Goal: Check status: Check status

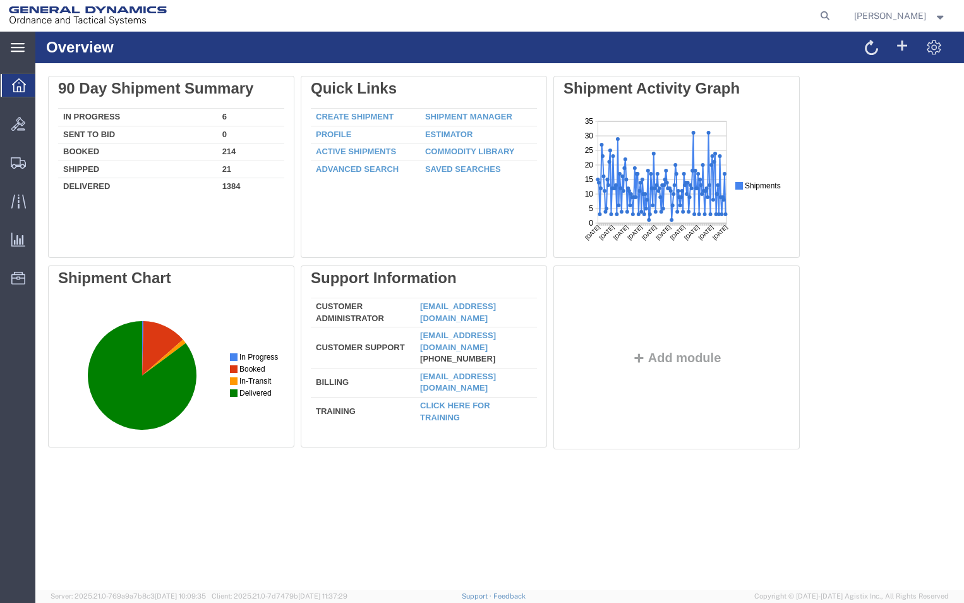
click at [16, 39] on div "main_menu Created with Sketch." at bounding box center [17, 48] width 35 height 32
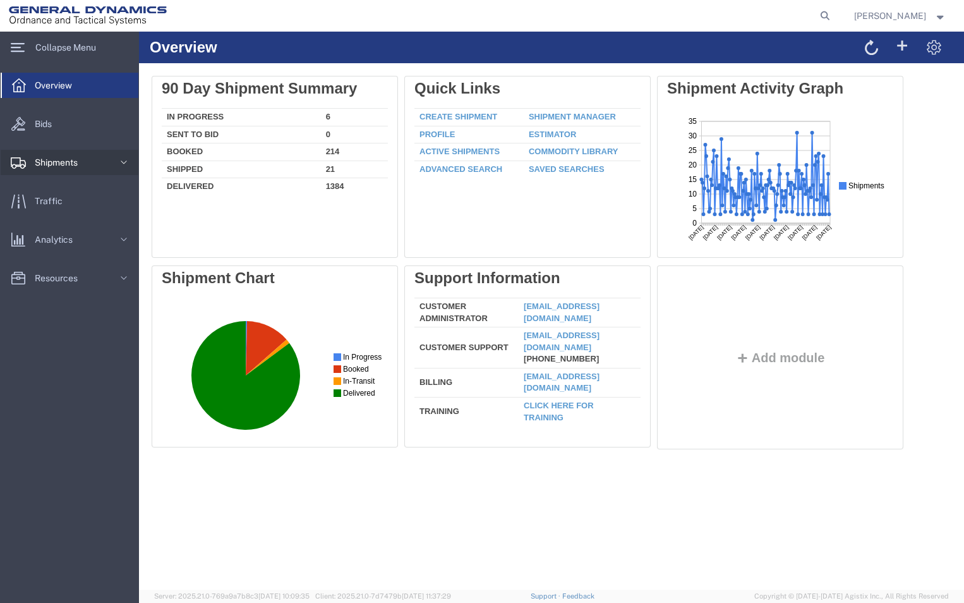
click at [120, 160] on icon at bounding box center [124, 162] width 13 height 13
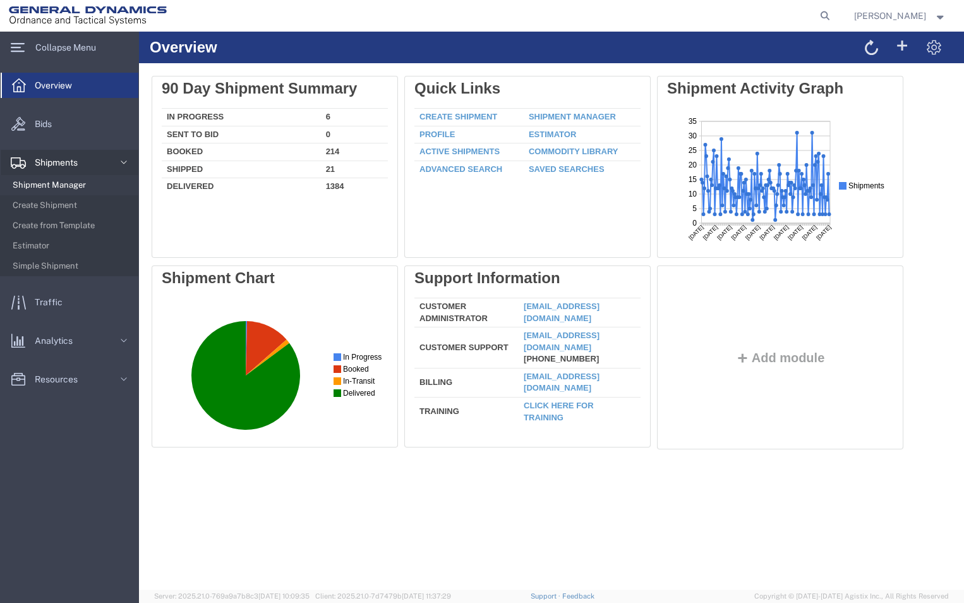
click at [81, 178] on span "Shipment Manager" at bounding box center [71, 184] width 117 height 25
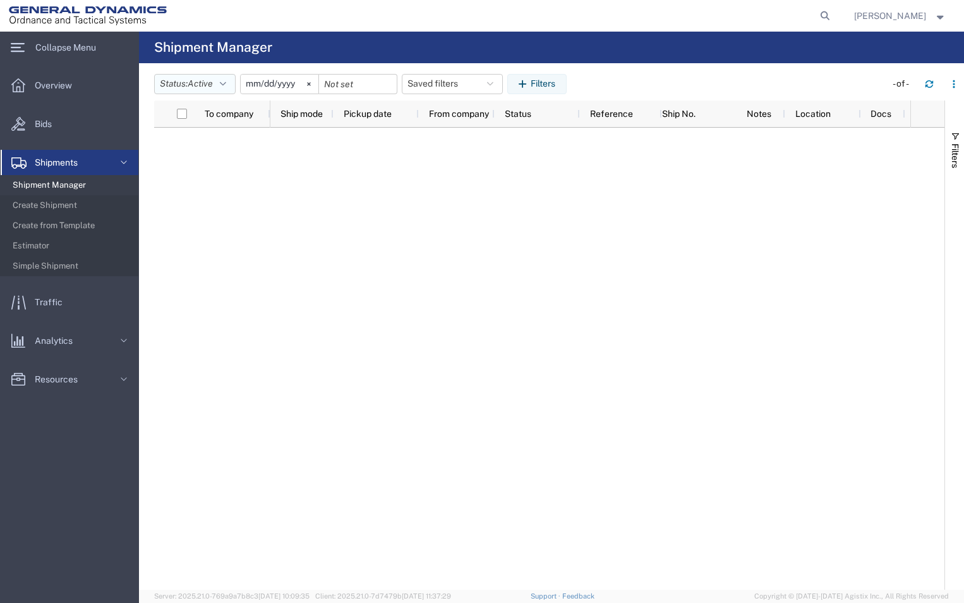
click at [225, 87] on icon "button" at bounding box center [223, 84] width 6 height 9
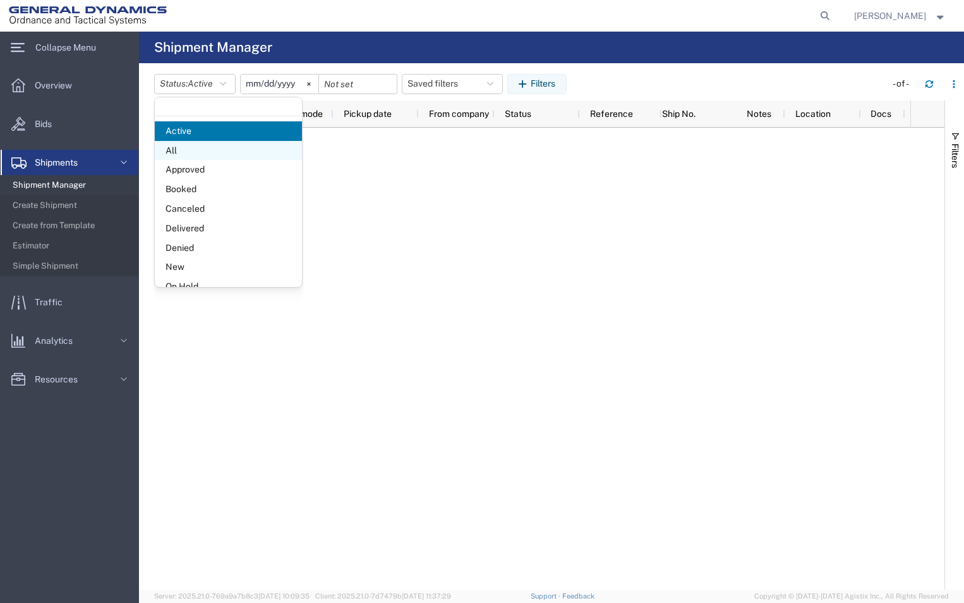
click at [217, 152] on span "All" at bounding box center [228, 151] width 147 height 20
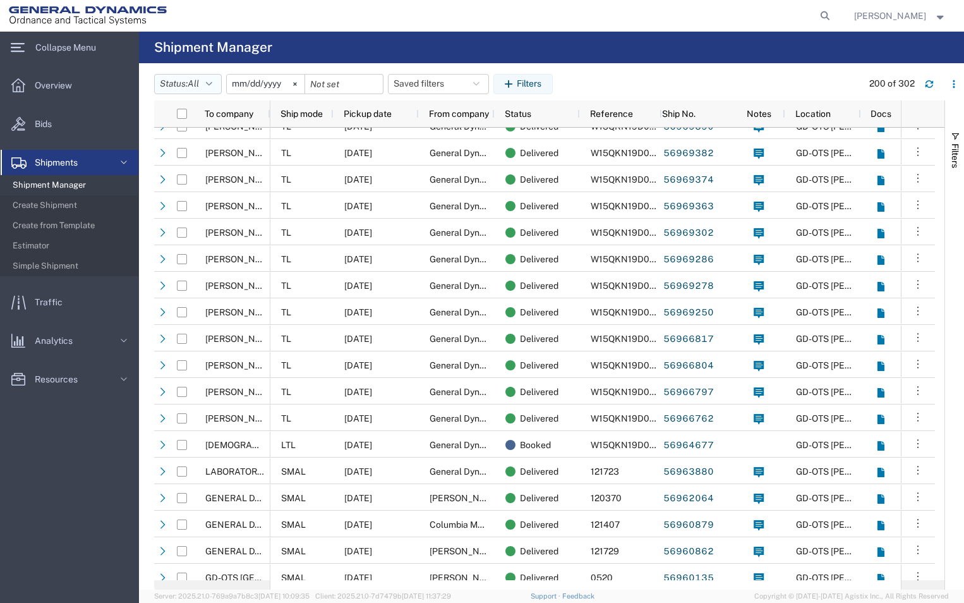
click at [214, 90] on button "Status: All" at bounding box center [188, 84] width 68 height 20
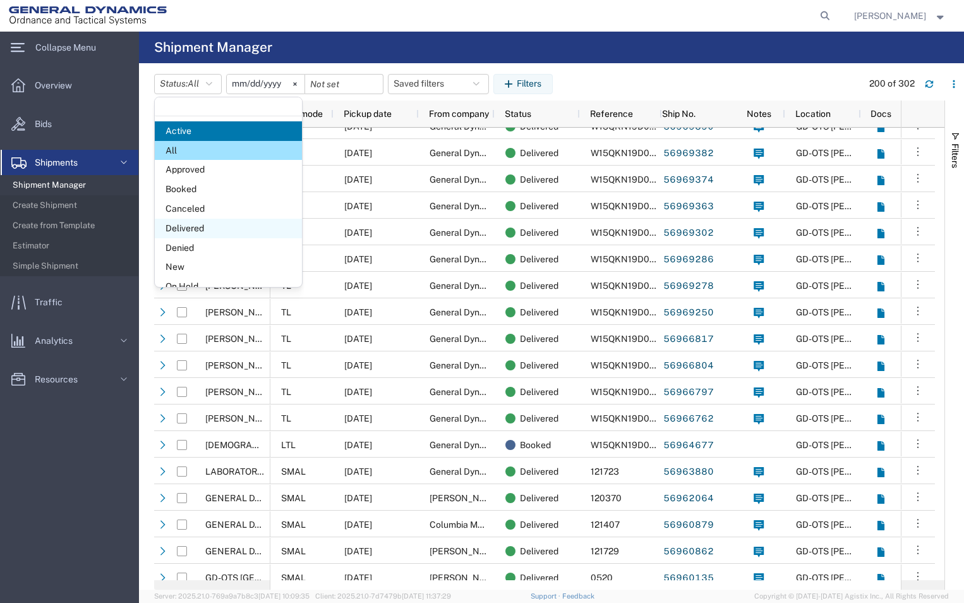
click at [203, 230] on span "Delivered" at bounding box center [228, 229] width 147 height 20
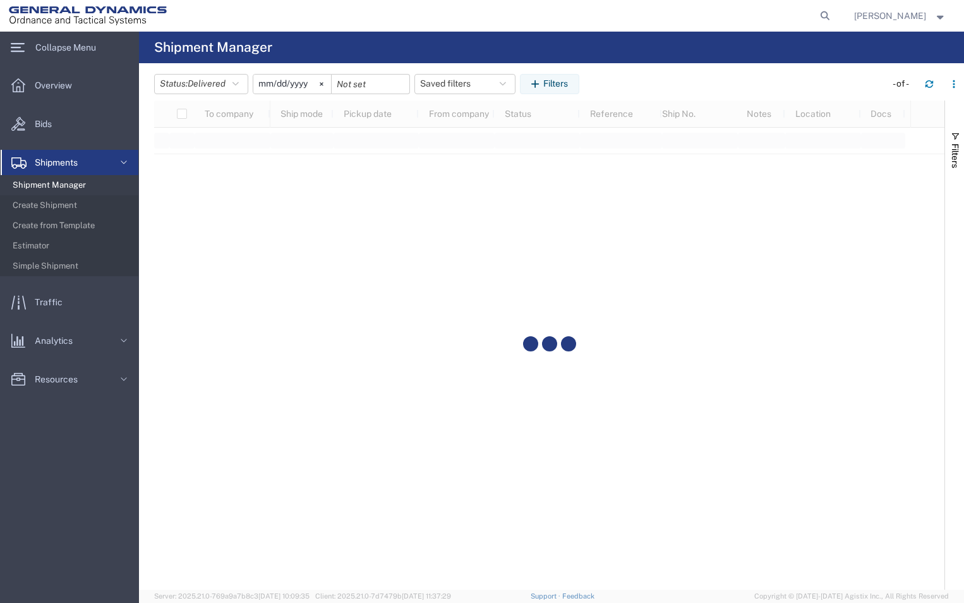
click at [400, 86] on div at bounding box center [371, 84] width 78 height 20
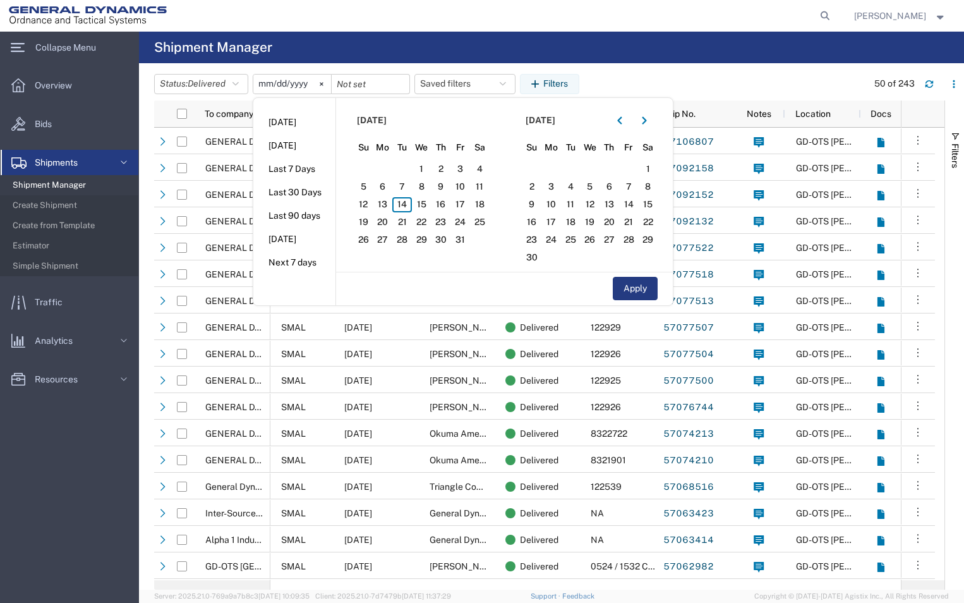
click at [692, 48] on agx-page-header "Shipment Manager" at bounding box center [551, 48] width 825 height 32
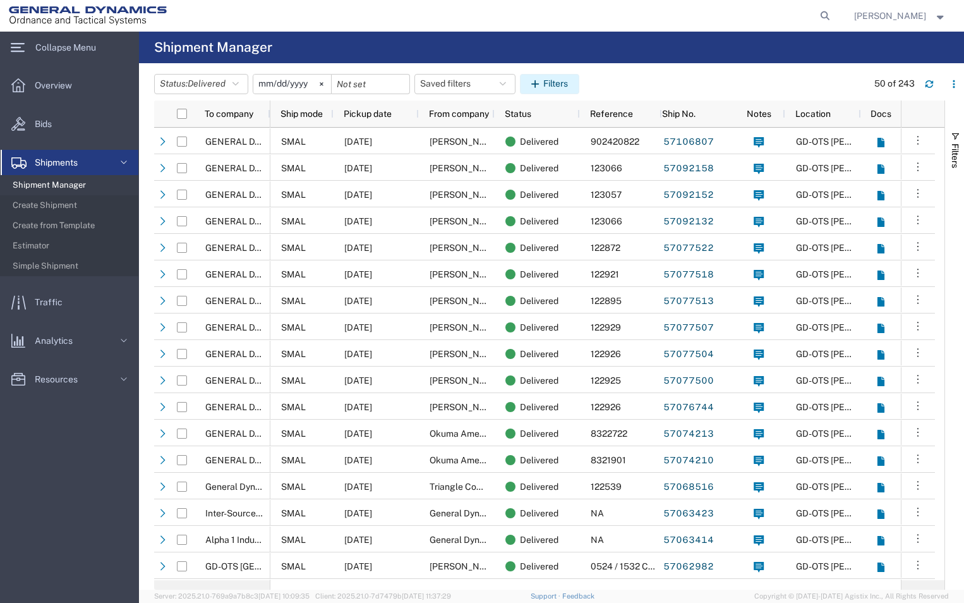
click at [569, 81] on button "Filters" at bounding box center [549, 84] width 59 height 20
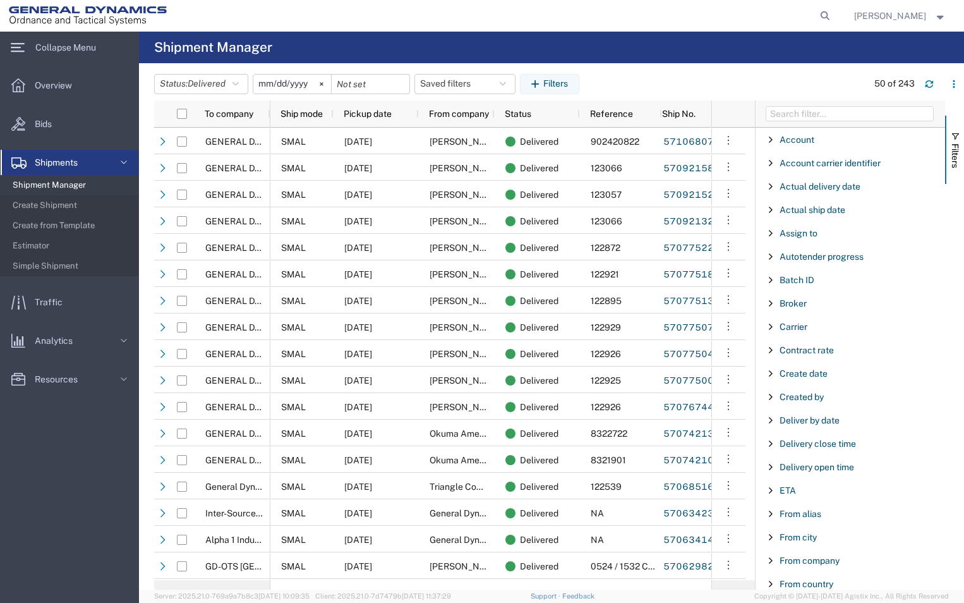
click at [629, 47] on agx-page-header "Shipment Manager" at bounding box center [551, 48] width 825 height 32
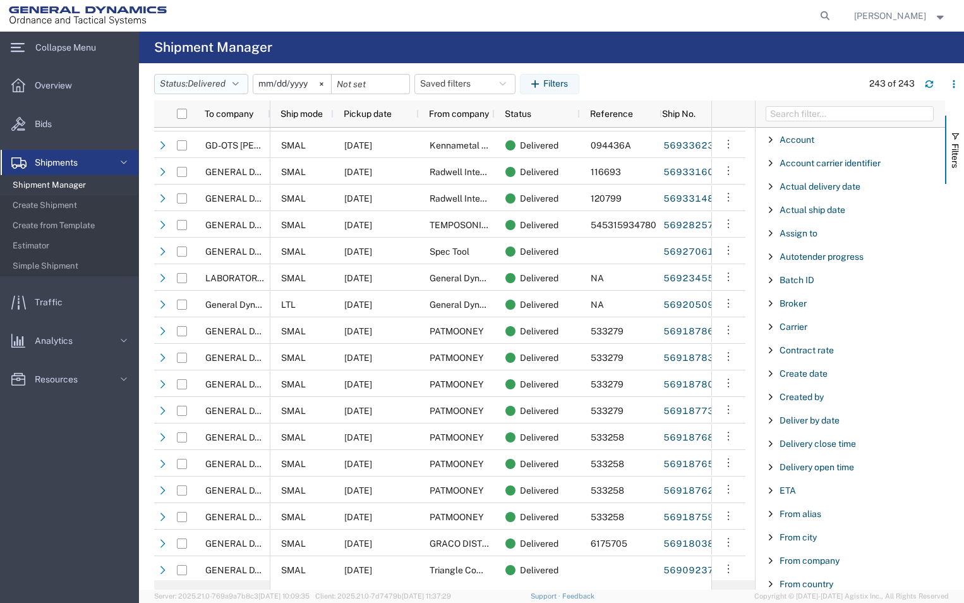
click at [244, 83] on button "Status: Delivered" at bounding box center [201, 84] width 94 height 20
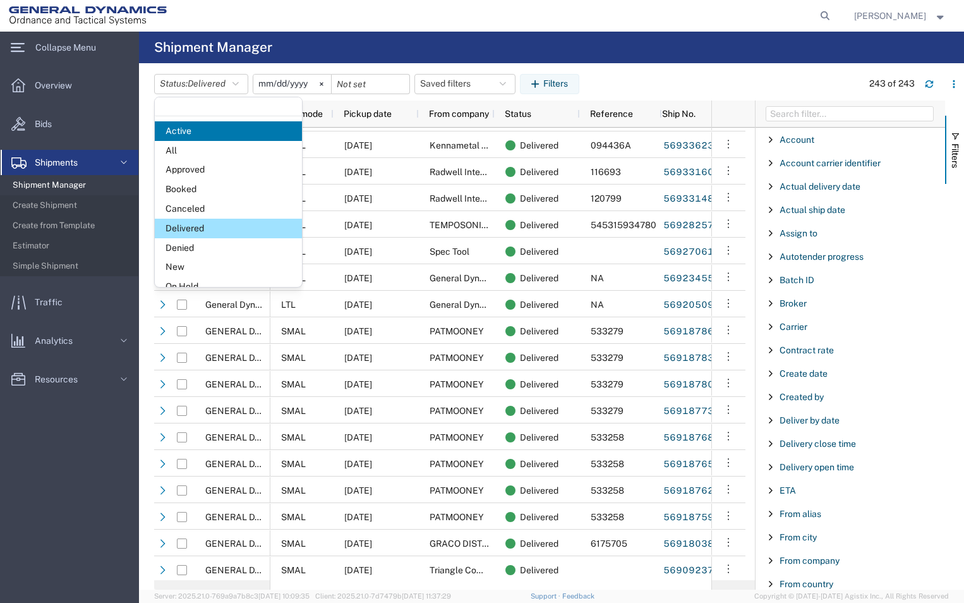
click at [223, 128] on span "Active" at bounding box center [228, 131] width 147 height 20
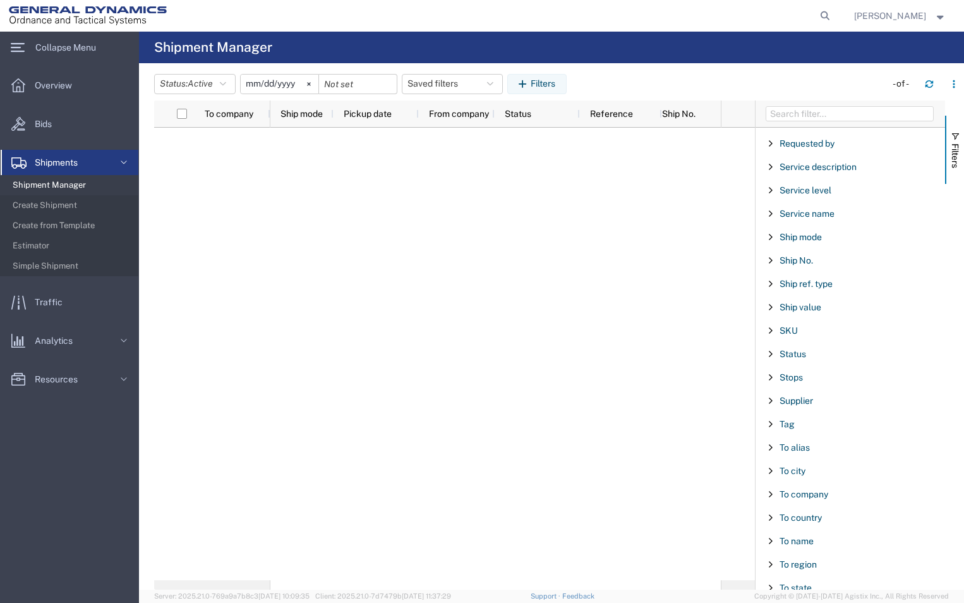
click at [770, 493] on span "Filter List 66 Filters" at bounding box center [771, 494] width 10 height 10
click at [792, 548] on input "Filter Value" at bounding box center [855, 547] width 166 height 15
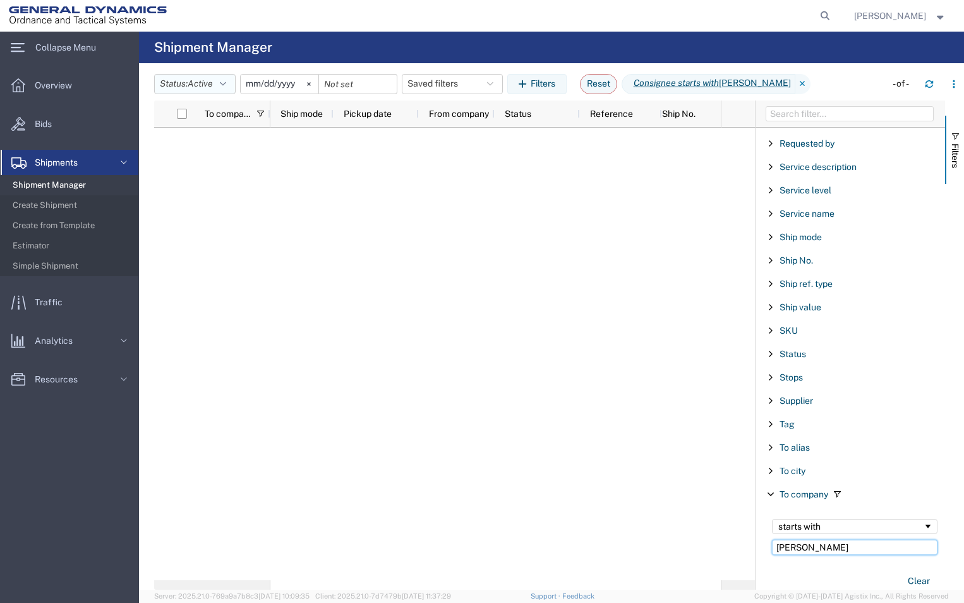
type input "[PERSON_NAME]"
click at [226, 85] on icon "button" at bounding box center [223, 84] width 6 height 9
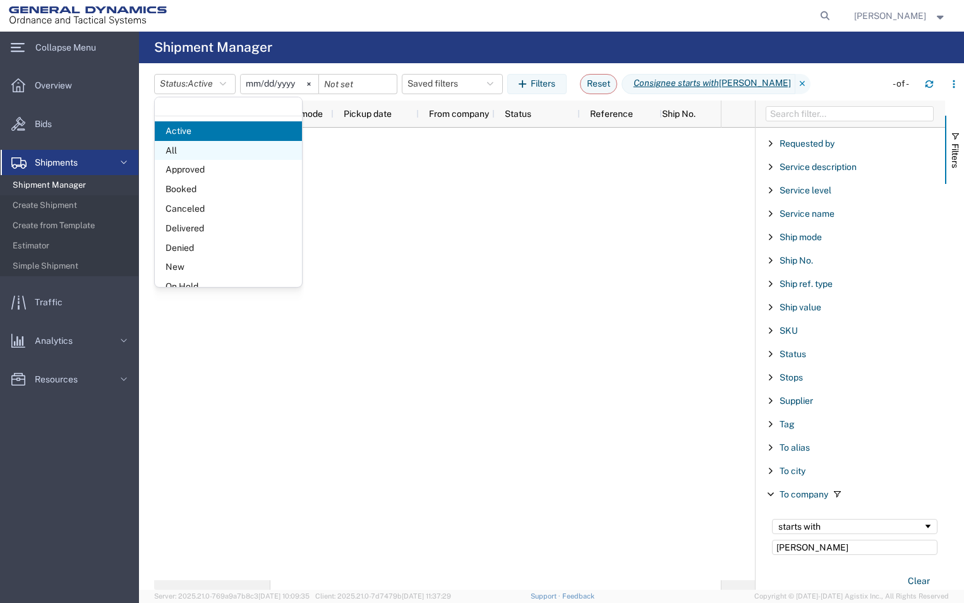
click at [197, 153] on span "All" at bounding box center [228, 151] width 147 height 20
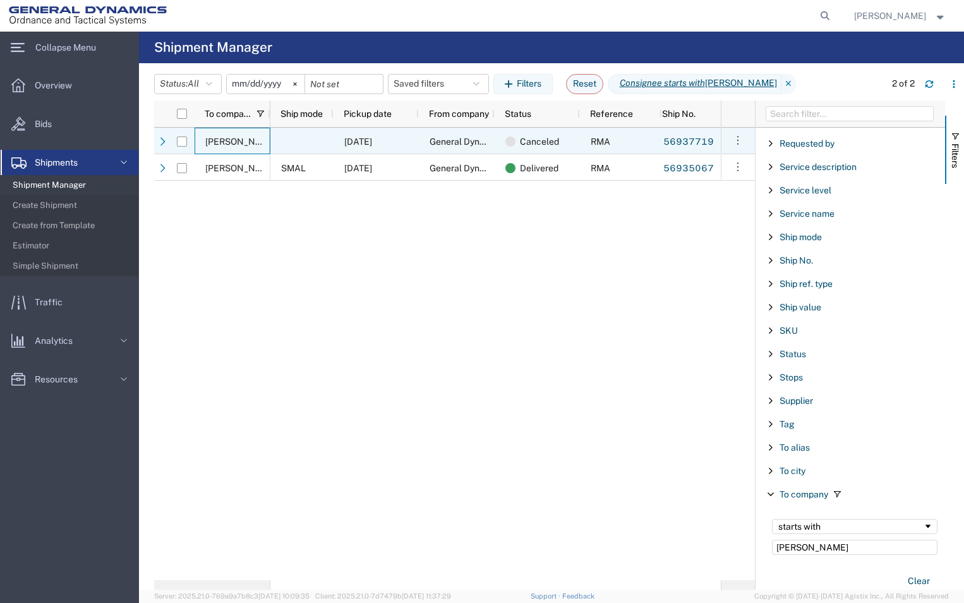
click at [207, 141] on span "[PERSON_NAME] Automation" at bounding box center [265, 141] width 121 height 10
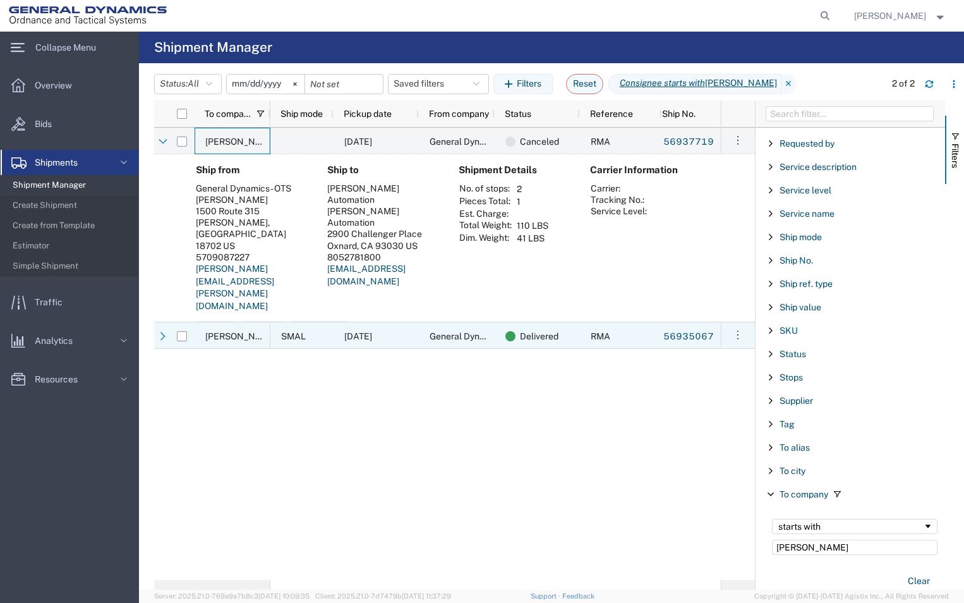
click at [208, 336] on span "[PERSON_NAME] Automation" at bounding box center [265, 336] width 121 height 10
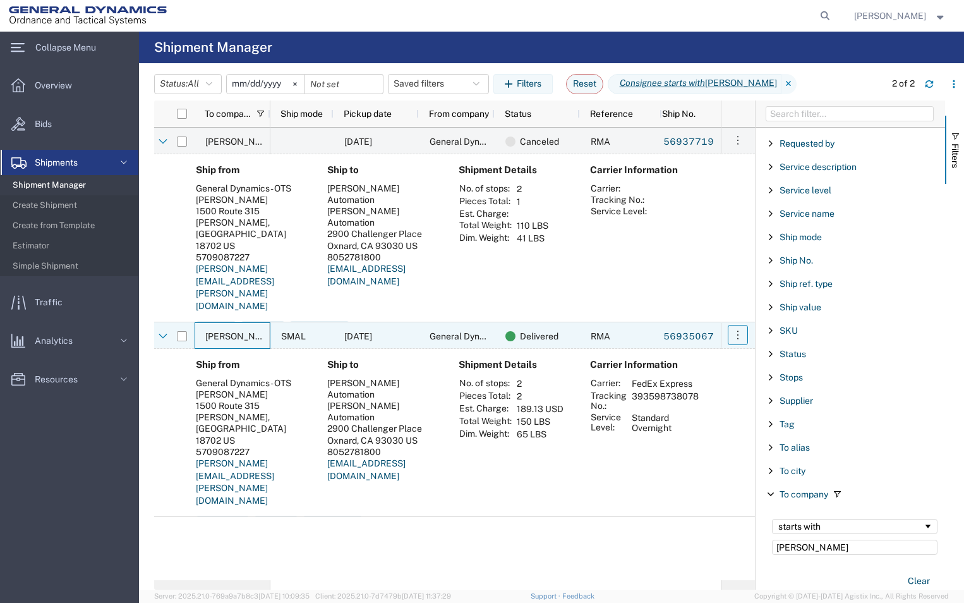
click at [737, 332] on icon "button" at bounding box center [738, 335] width 13 height 13
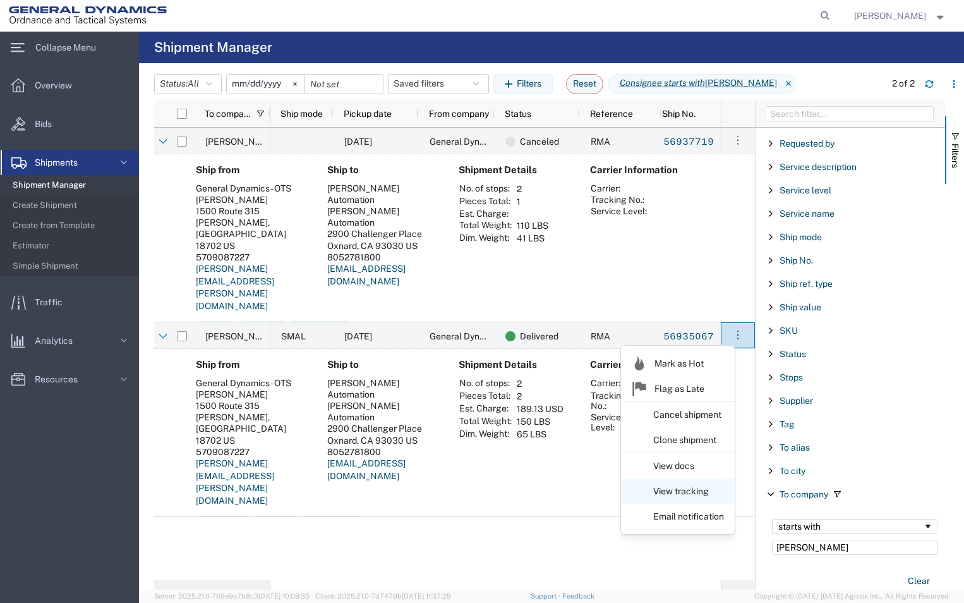
click at [670, 491] on link "View tracking" at bounding box center [678, 491] width 112 height 23
